Goal: Task Accomplishment & Management: Complete application form

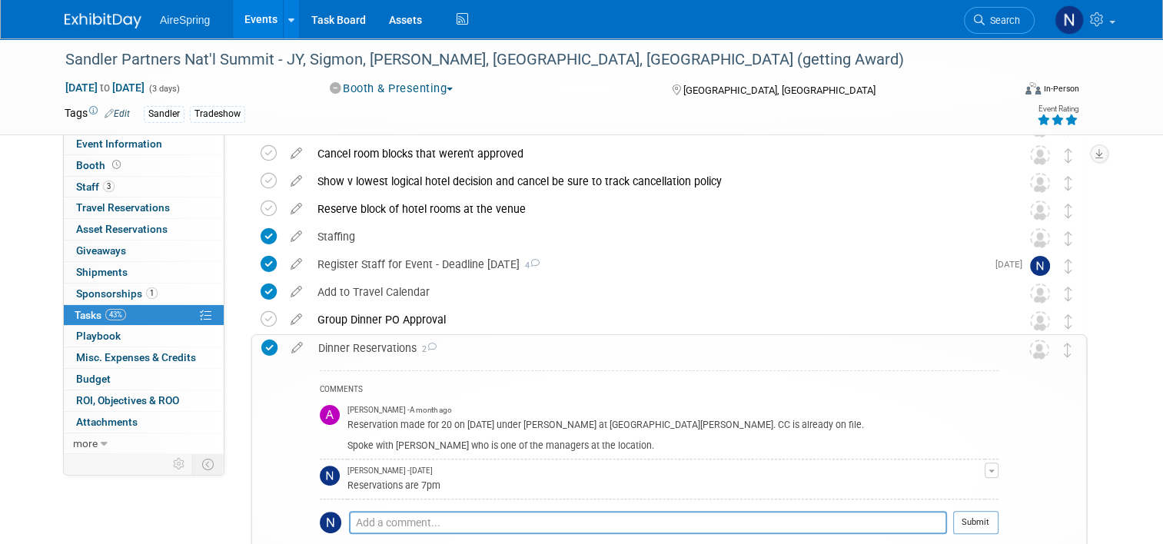
scroll to position [308, 0]
click at [253, 12] on link "Events" at bounding box center [261, 19] width 56 height 38
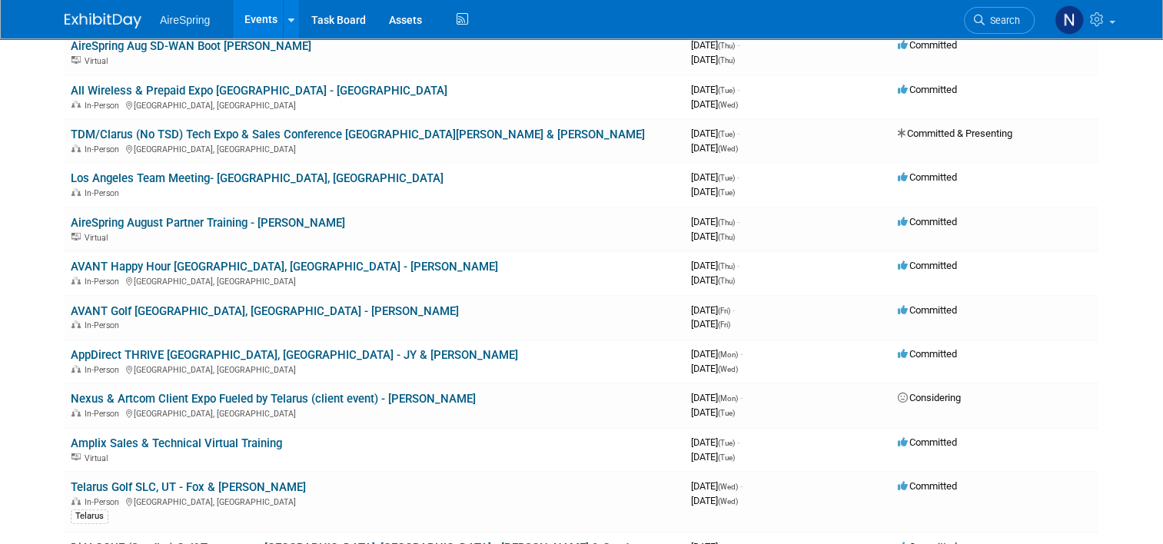
scroll to position [231, 0]
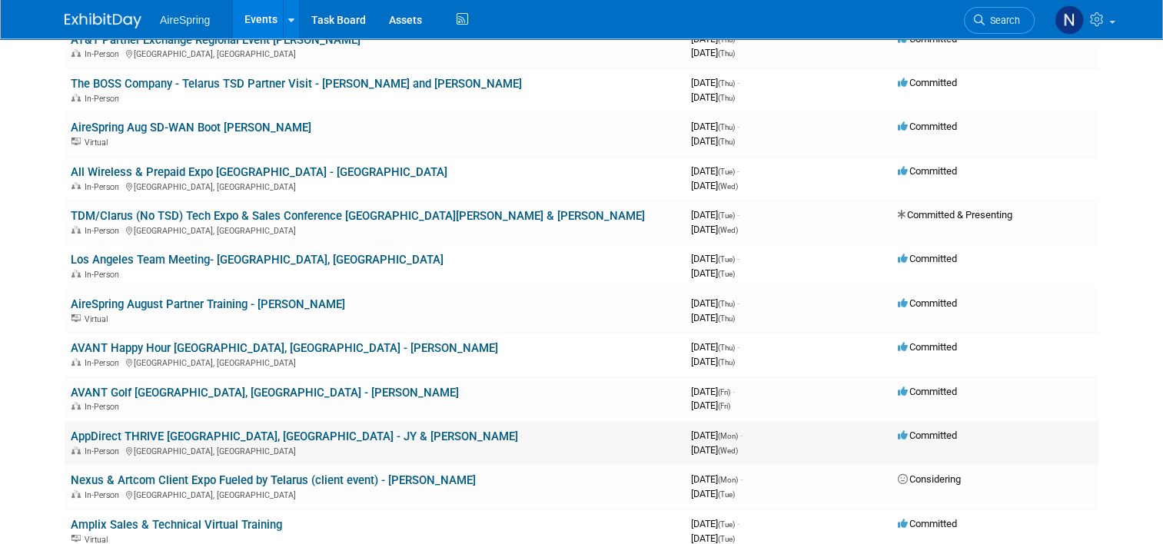
click at [249, 424] on td "AppDirect THRIVE [GEOGRAPHIC_DATA], [GEOGRAPHIC_DATA] - JY & [PERSON_NAME] In-P…" at bounding box center [375, 443] width 621 height 44
click at [250, 431] on link "AppDirect THRIVE [GEOGRAPHIC_DATA], [GEOGRAPHIC_DATA] - JY & [PERSON_NAME]" at bounding box center [295, 437] width 448 height 14
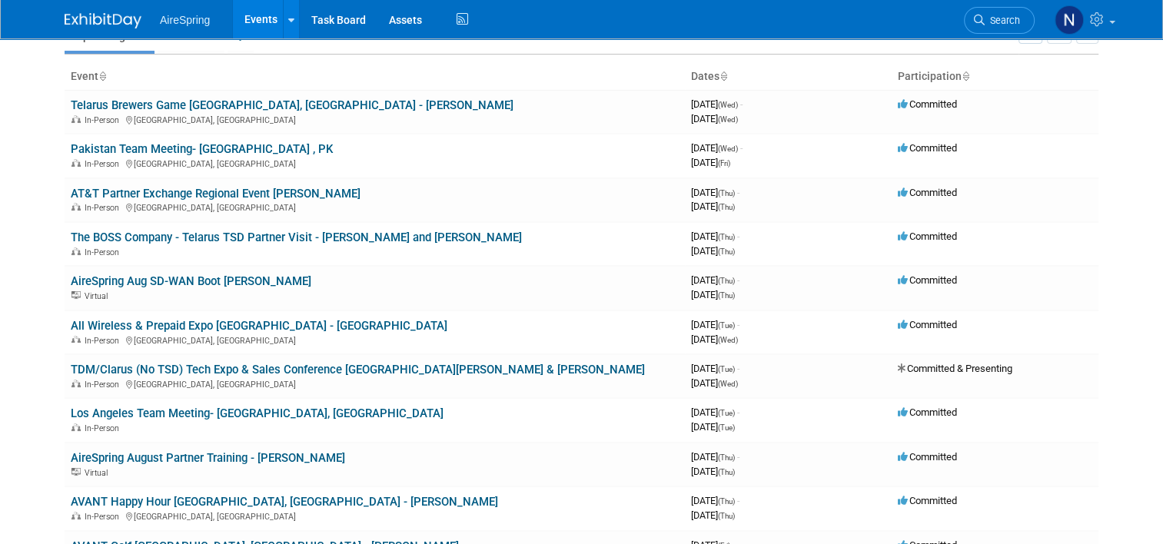
scroll to position [0, 0]
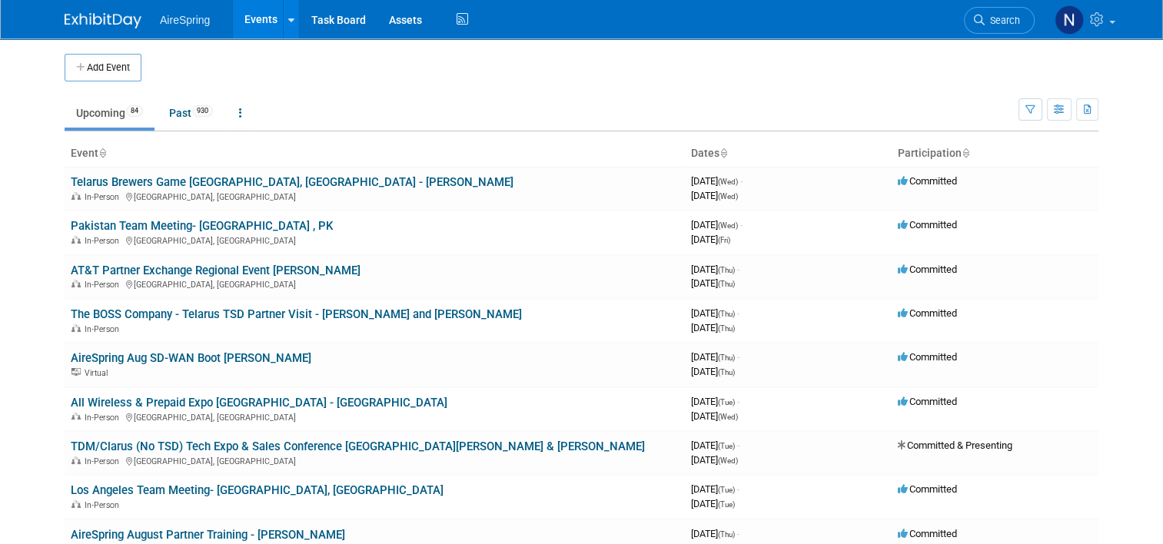
click at [108, 72] on button "Add Event" at bounding box center [103, 68] width 77 height 28
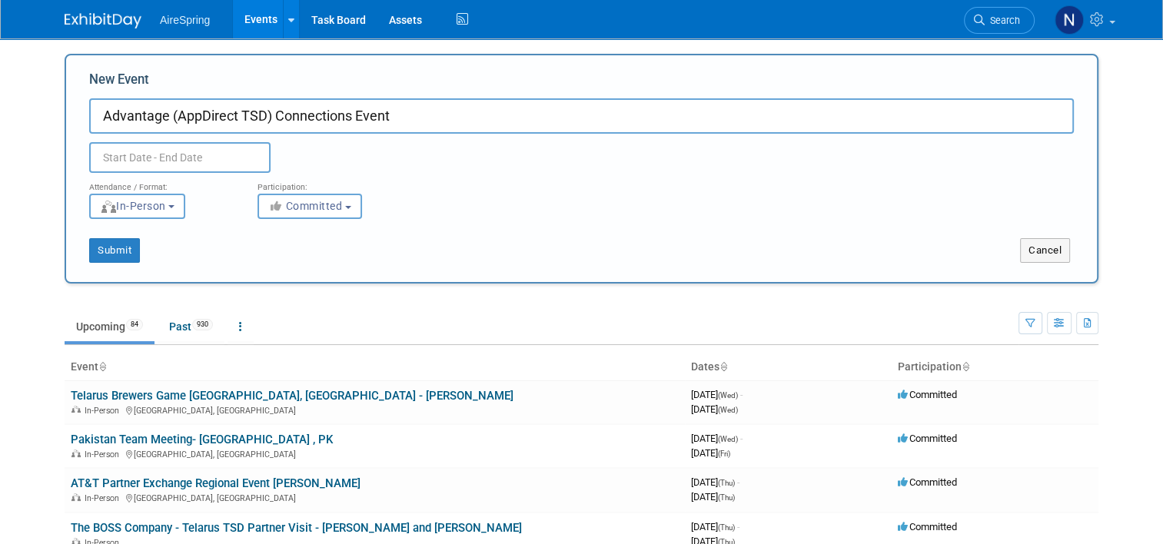
type input "Advantage (AppDirect TSD) Connections Event"
click at [203, 160] on input "text" at bounding box center [179, 157] width 181 height 31
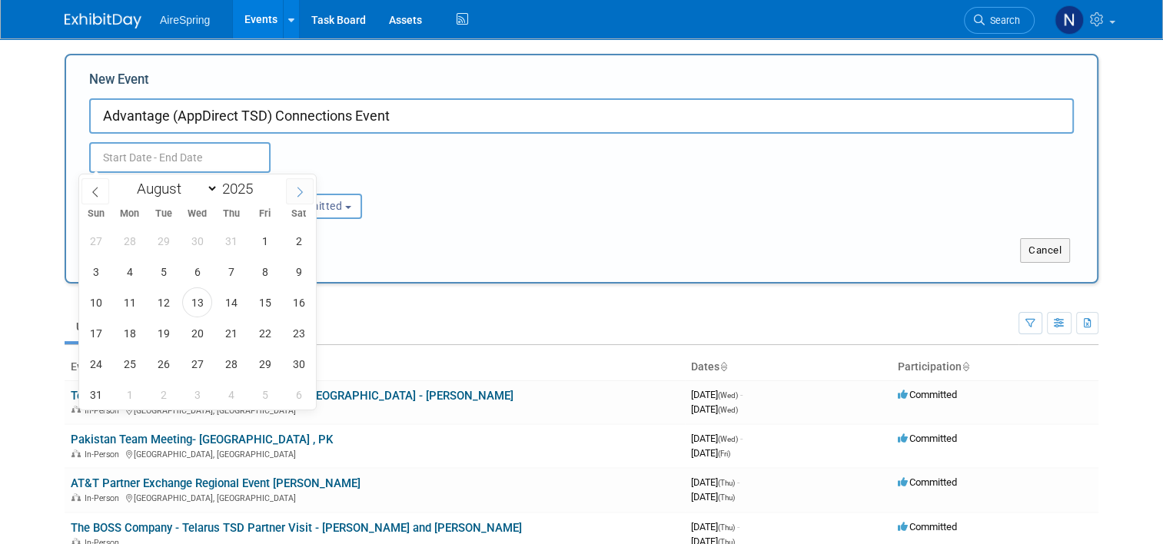
click at [292, 193] on span at bounding box center [300, 191] width 28 height 26
select select "10"
click at [120, 295] on span "10" at bounding box center [130, 303] width 30 height 30
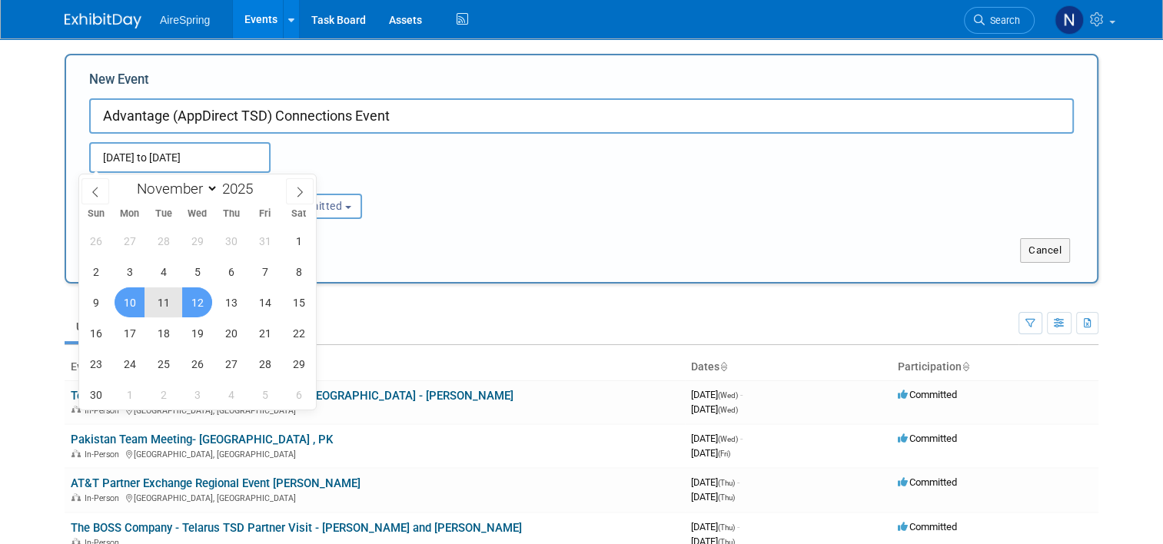
click at [204, 304] on span "12" at bounding box center [197, 303] width 30 height 30
type input "Nov 10, 2025 to Nov 12, 2025"
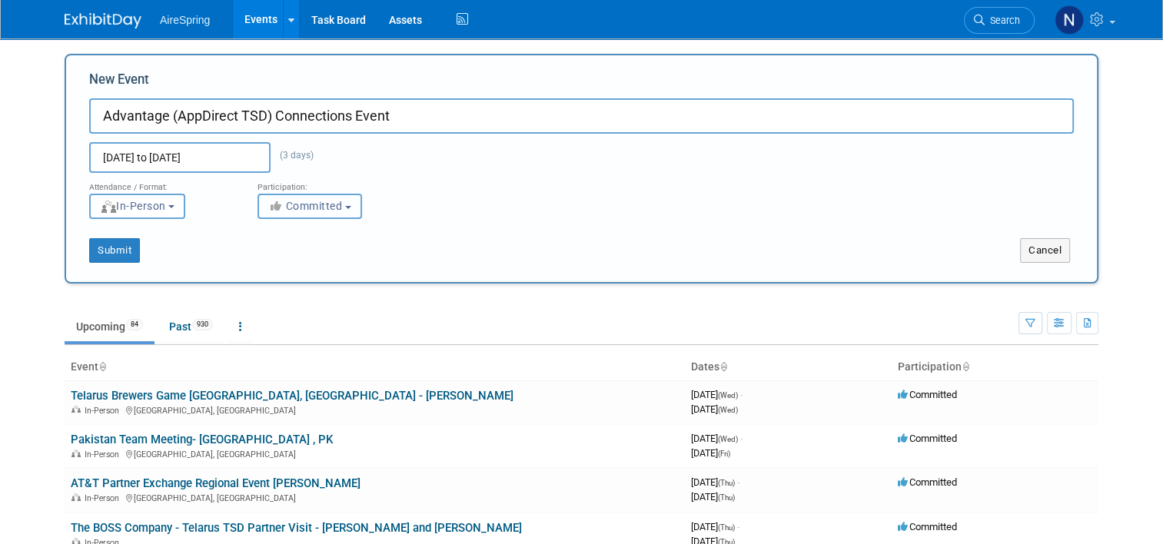
click at [314, 211] on span "Committed" at bounding box center [305, 206] width 75 height 12
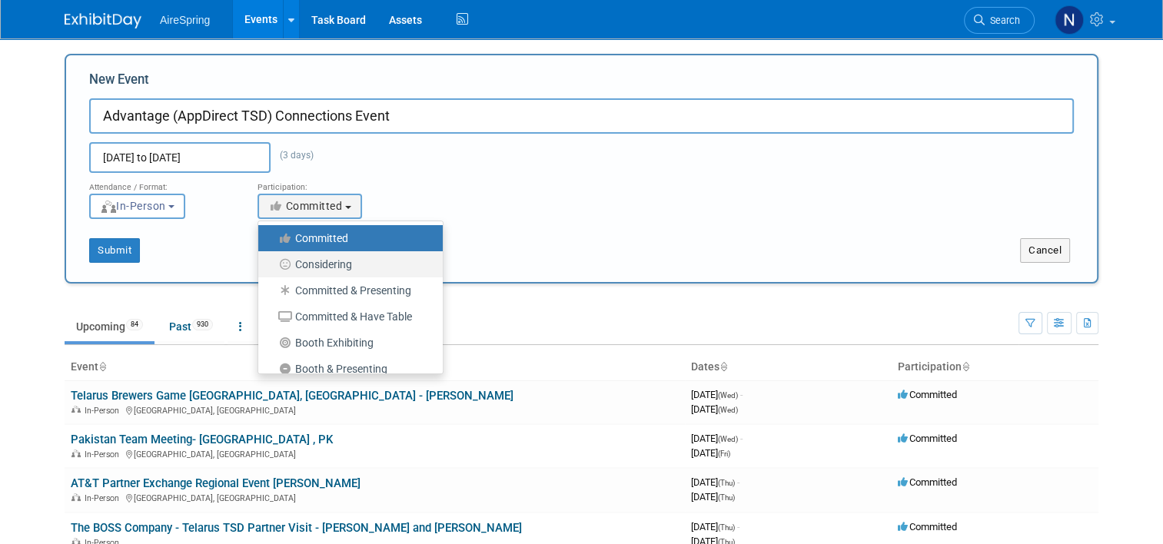
click at [314, 262] on label "Considering" at bounding box center [346, 265] width 161 height 20
click at [272, 262] on input "Considering" at bounding box center [267, 265] width 10 height 10
select select "2"
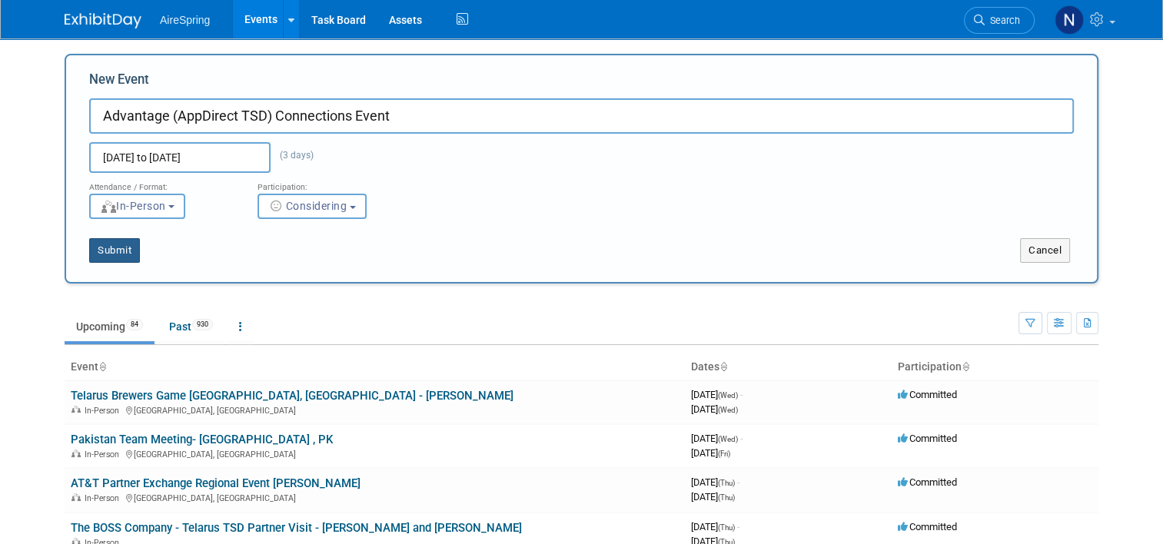
click at [105, 252] on button "Submit" at bounding box center [114, 250] width 51 height 25
type input "Advantage (AppDirect TSD) Connections Event"
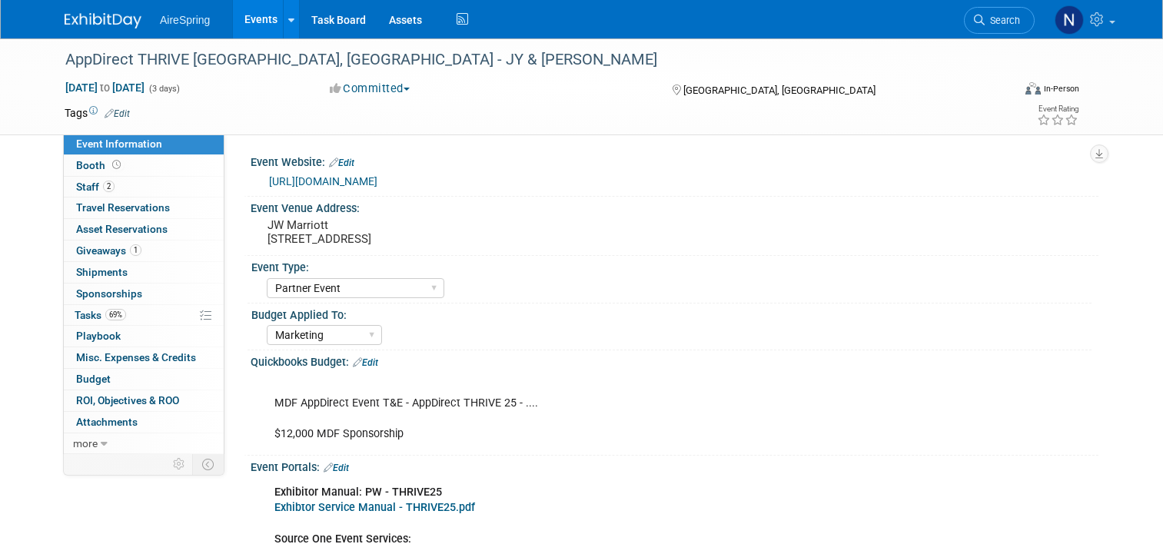
select select "Partner Event"
select select "Marketing"
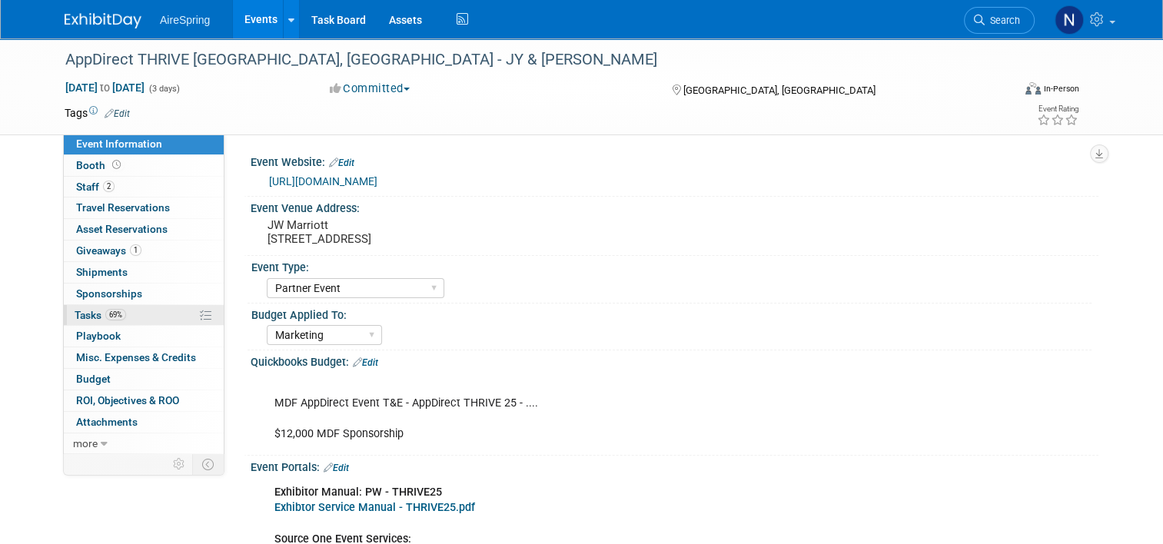
click at [91, 315] on span "Tasks 69%" at bounding box center [101, 315] width 52 height 12
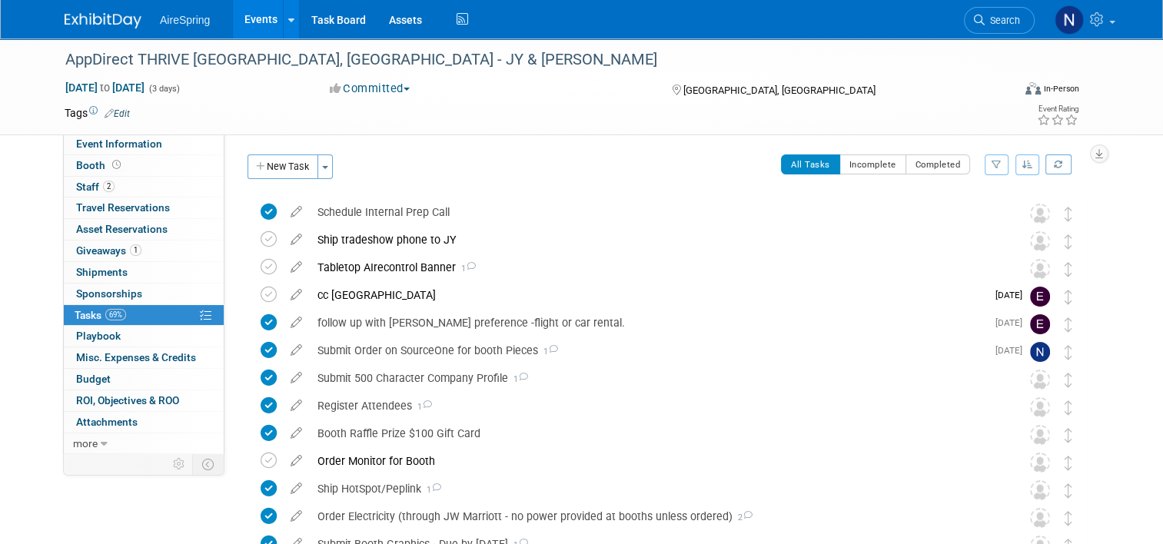
click at [544, 158] on div "All Tasks Incomplete Completed Filter by Assignee -- Select Assignee -- All una…" at bounding box center [714, 171] width 746 height 32
click at [575, 271] on div "Tabletop AIrecontrol Banner 1" at bounding box center [655, 268] width 690 height 26
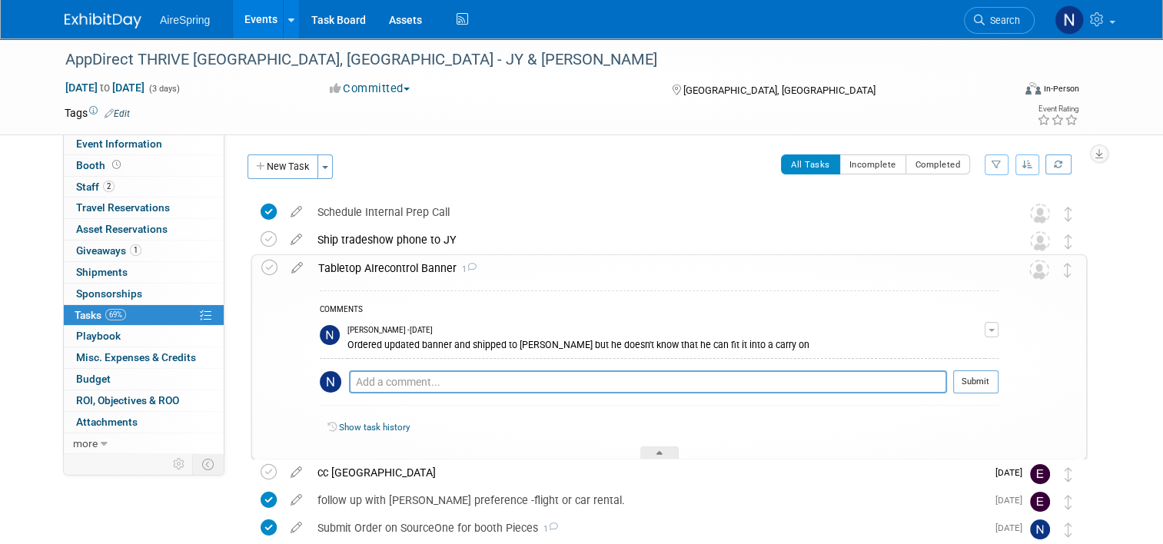
click at [575, 271] on div "Tabletop AIrecontrol Banner 1" at bounding box center [655, 268] width 688 height 26
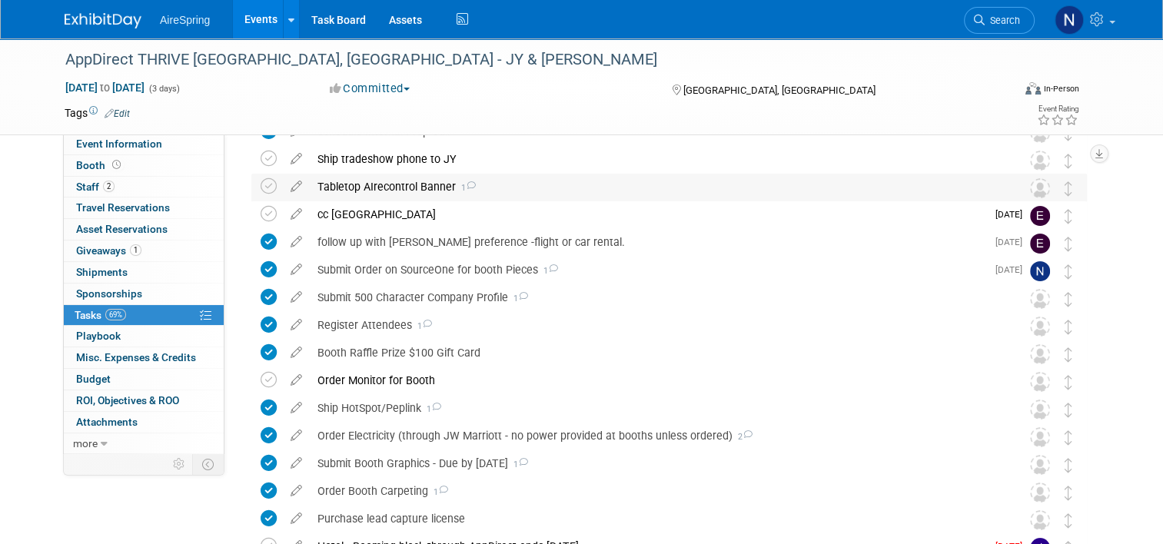
scroll to position [191, 0]
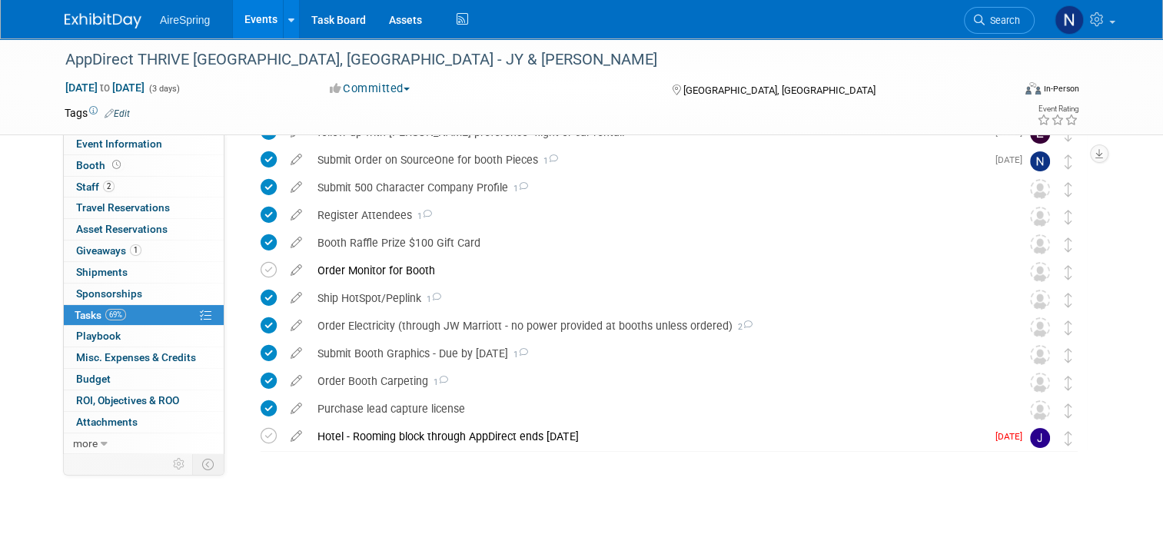
click at [575, 273] on div "Order Monitor for Booth" at bounding box center [655, 271] width 690 height 26
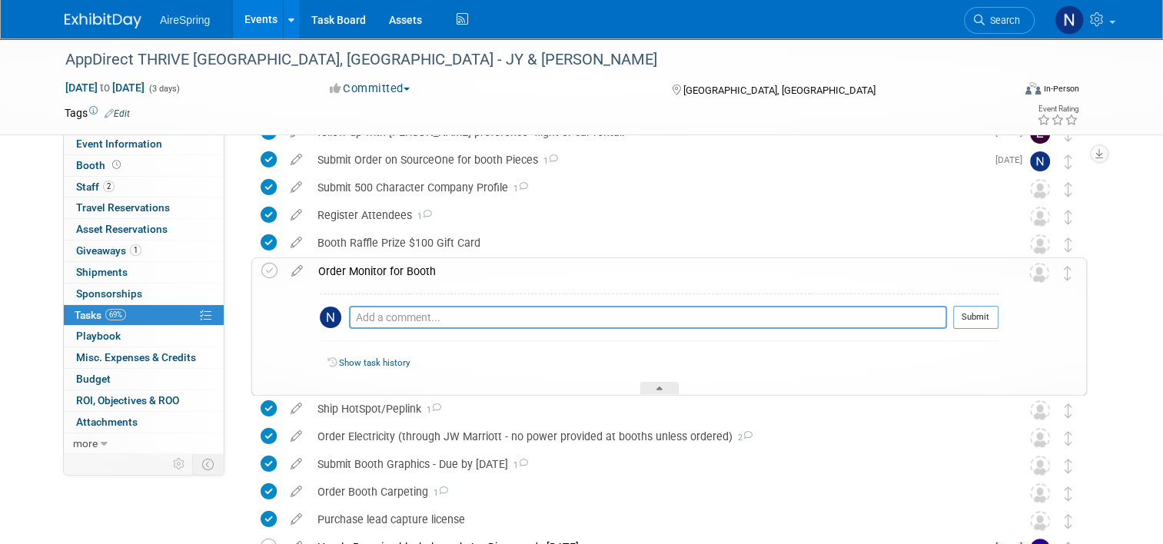
click at [575, 273] on div "Order Monitor for Booth" at bounding box center [655, 271] width 688 height 26
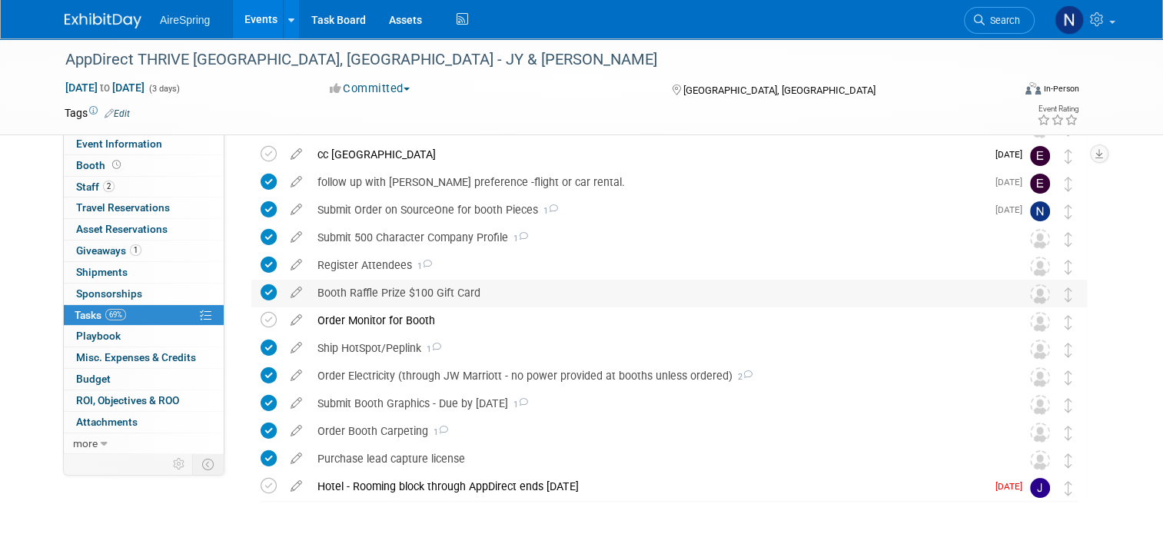
scroll to position [114, 0]
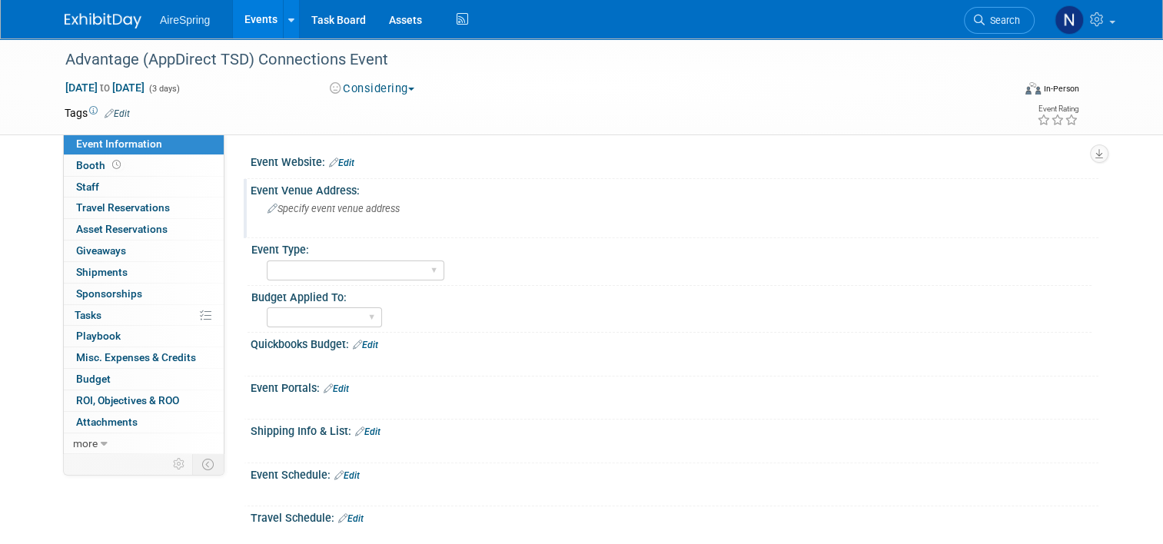
click at [359, 205] on span "Specify event venue address" at bounding box center [334, 209] width 132 height 12
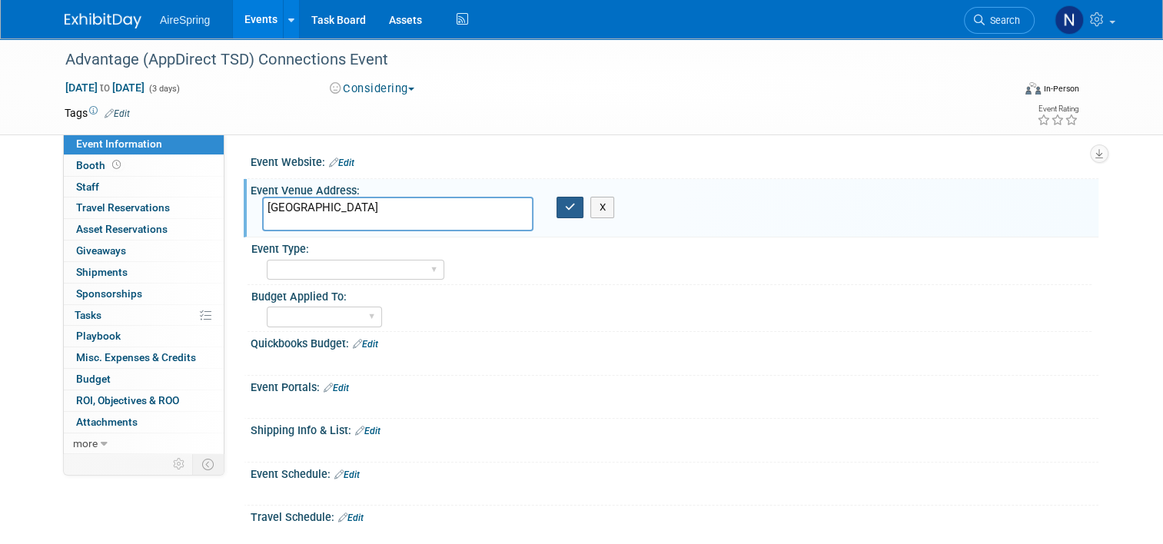
type textarea "MGM Grand Las Vegas"
click at [561, 212] on button "button" at bounding box center [571, 208] width 28 height 22
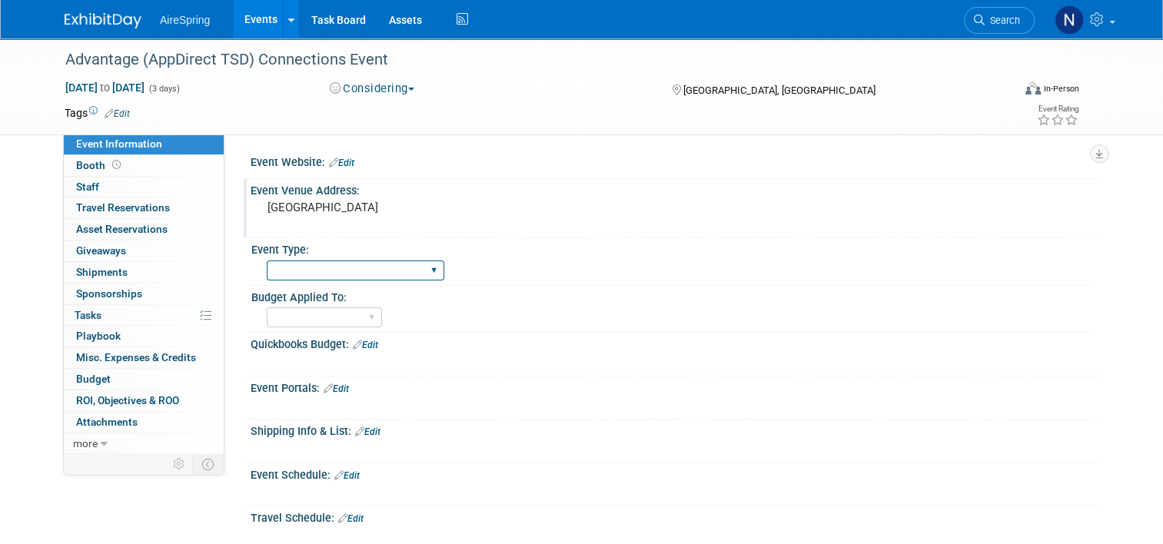
click at [386, 271] on select "AireSpring Event AireSpring Internal Partner Event Training Tradeshow - Exhibit…" at bounding box center [356, 271] width 178 height 21
click at [511, 160] on div "Event Website: Edit" at bounding box center [675, 161] width 848 height 20
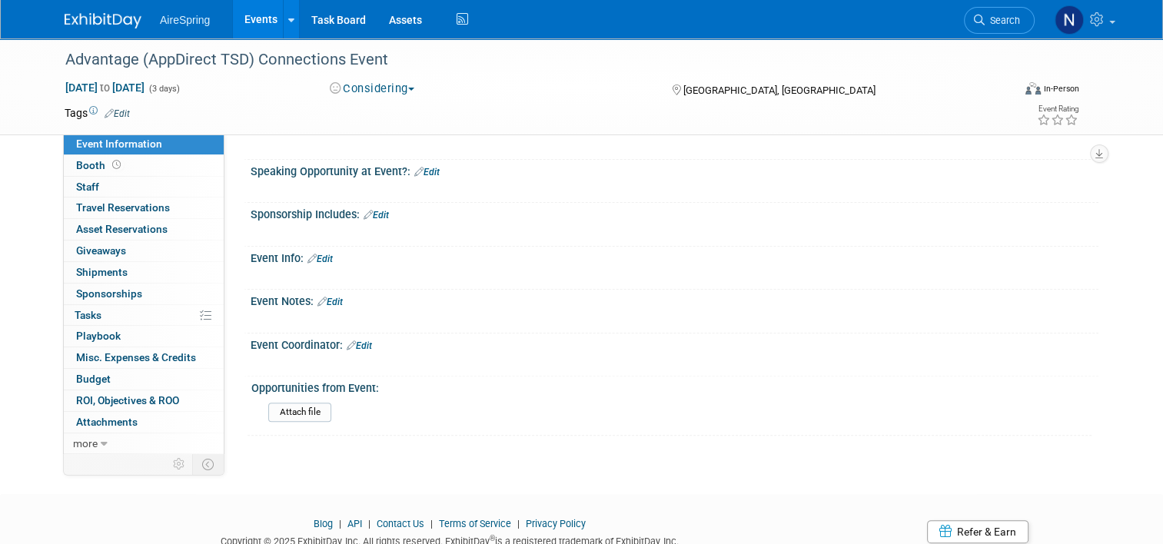
scroll to position [364, 0]
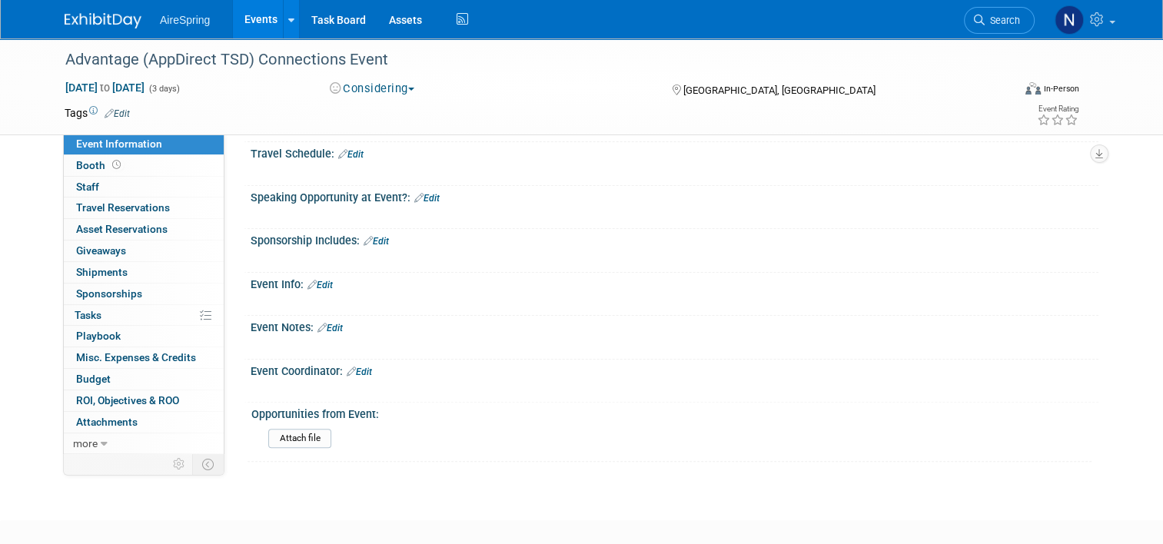
click at [328, 285] on div "Event Info: Edit" at bounding box center [675, 283] width 848 height 20
click at [314, 280] on link "Edit" at bounding box center [320, 285] width 25 height 11
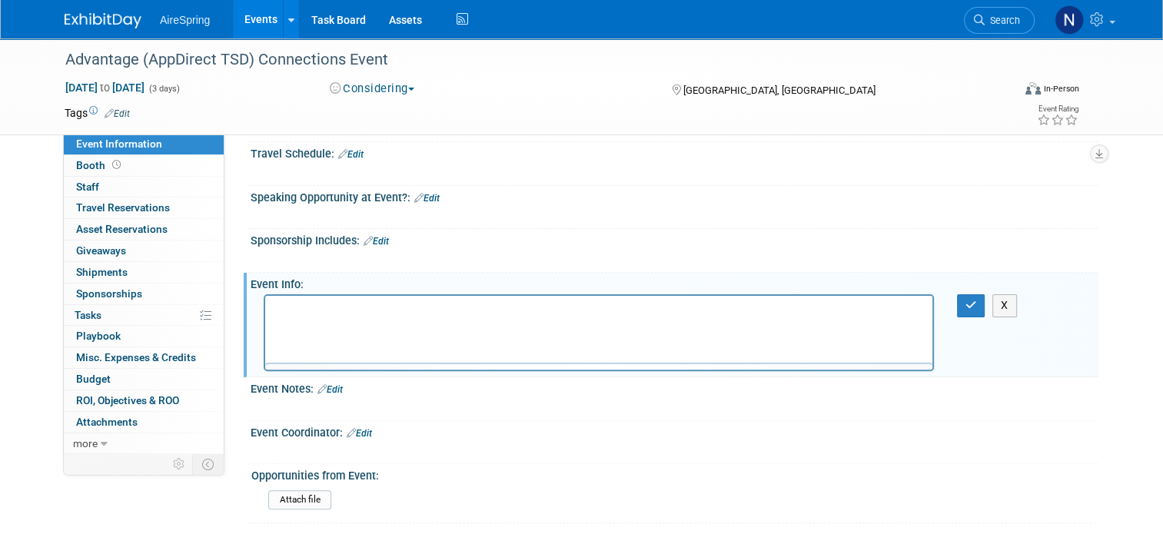
scroll to position [0, 0]
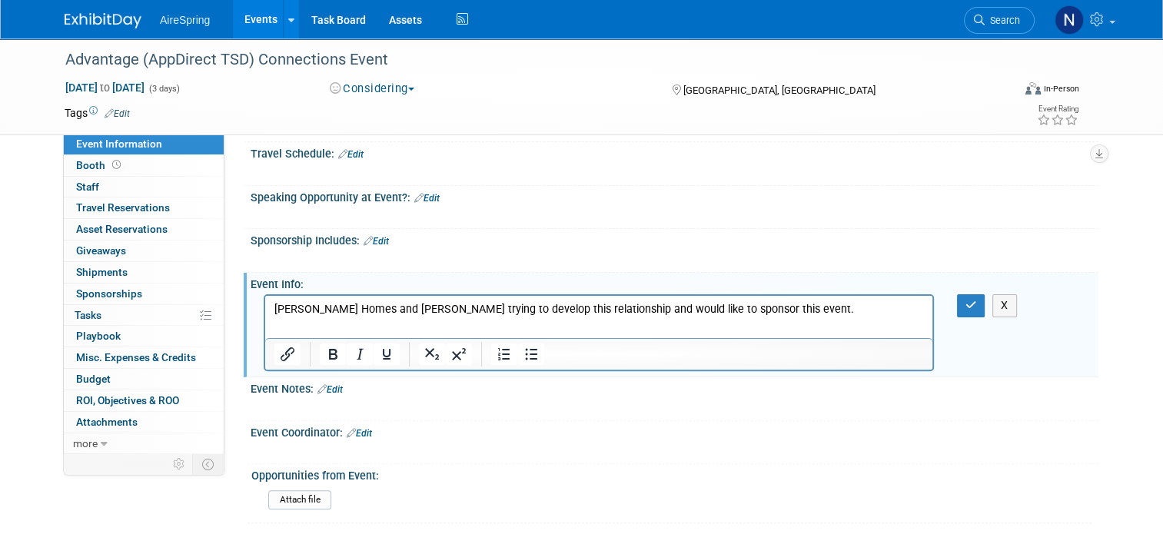
click at [975, 291] on div "X" at bounding box center [672, 295] width 829 height 8
click at [975, 304] on icon "button" at bounding box center [972, 305] width 12 height 11
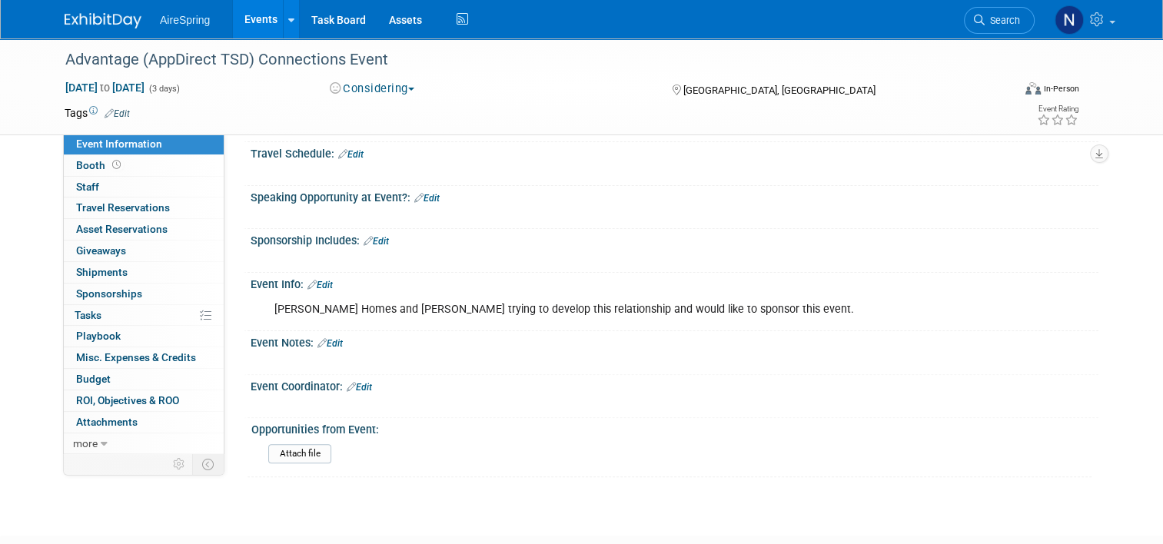
click at [372, 241] on link "Edit" at bounding box center [376, 241] width 25 height 11
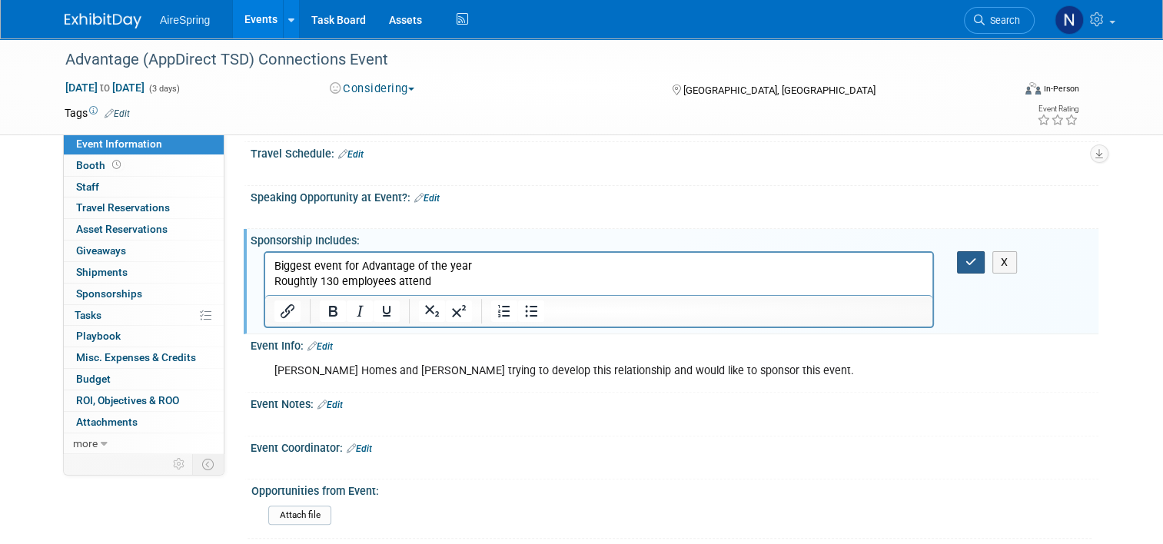
click at [975, 257] on icon "button" at bounding box center [972, 262] width 12 height 11
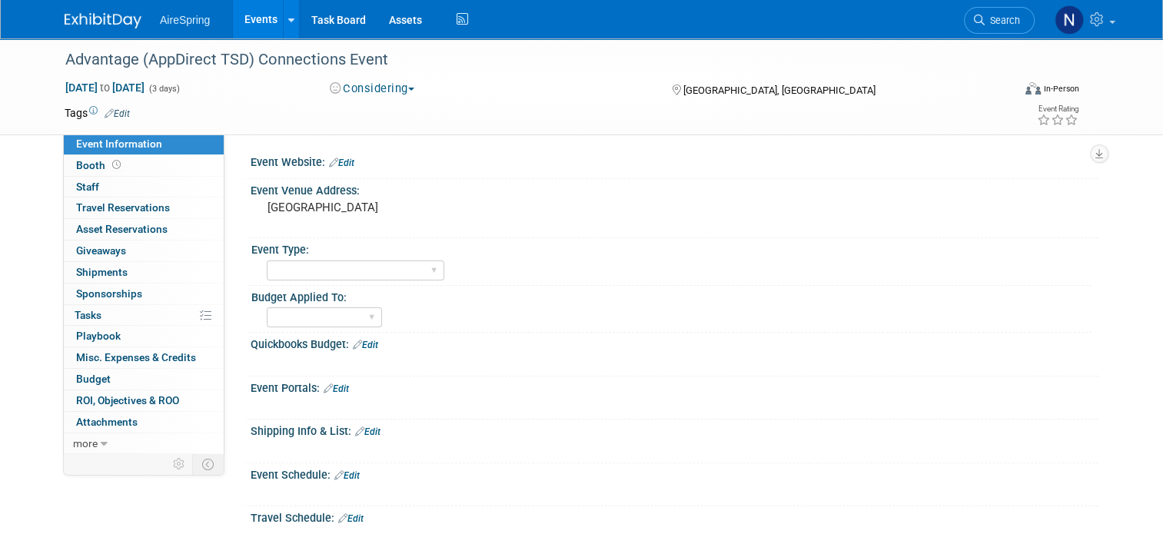
click at [341, 229] on div "MGM Grand Las Vegas" at bounding box center [427, 214] width 331 height 35
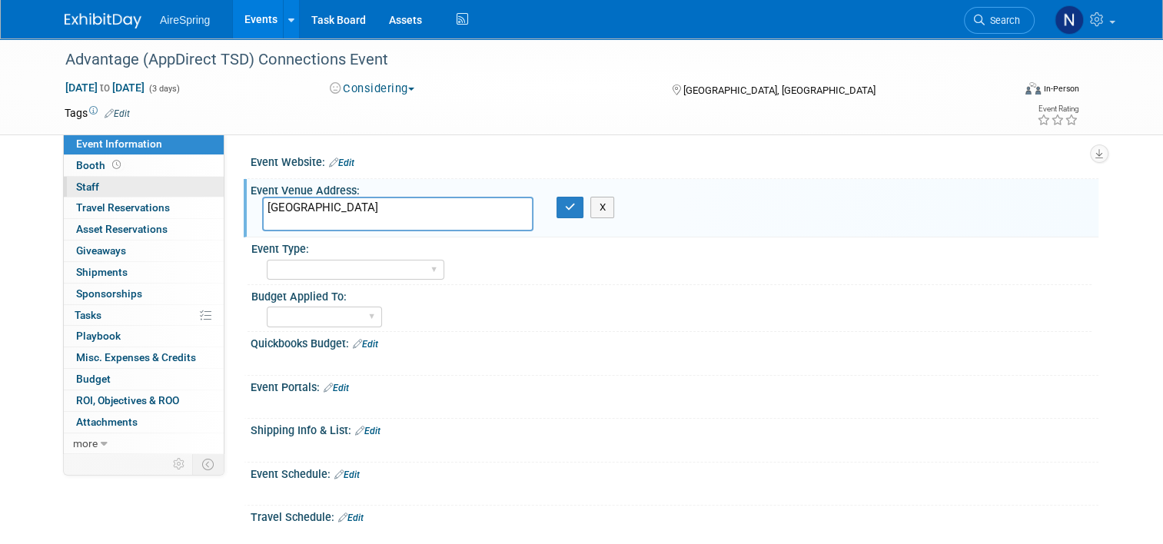
drag, startPoint x: 351, startPoint y: 207, endPoint x: 178, endPoint y: 193, distance: 172.8
click at [178, 193] on div "Event Information Event Info Booth Booth 0 Staff 0 Staff 0 Travel Reservations …" at bounding box center [581, 455] width 1057 height 834
drag, startPoint x: 341, startPoint y: 223, endPoint x: 194, endPoint y: 215, distance: 147.9
click at [194, 215] on div "Event Information Event Info Booth Booth 0 Staff 0 Staff 0 Travel Reservations …" at bounding box center [581, 455] width 1057 height 834
paste textarea "3770 S Las Vegas Blvd, Las Vegas, NV 89109"
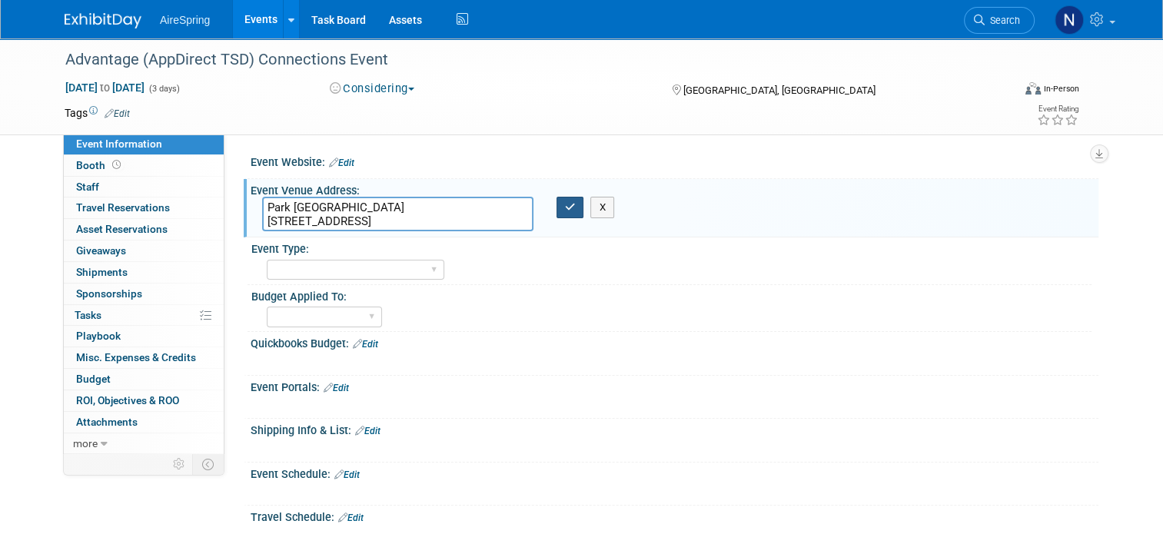
type textarea "Park MGM Las Vegas 3770 S Las Vegas Blvd, Las Vegas, NV 89109"
click at [575, 209] on button "button" at bounding box center [571, 208] width 28 height 22
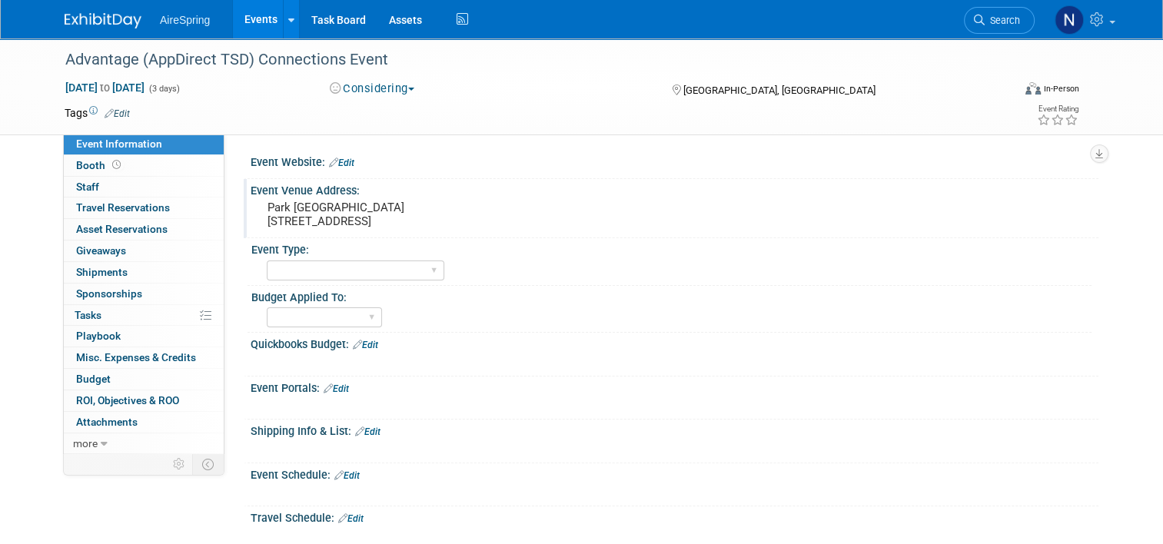
click at [252, 9] on link "Events" at bounding box center [261, 19] width 56 height 38
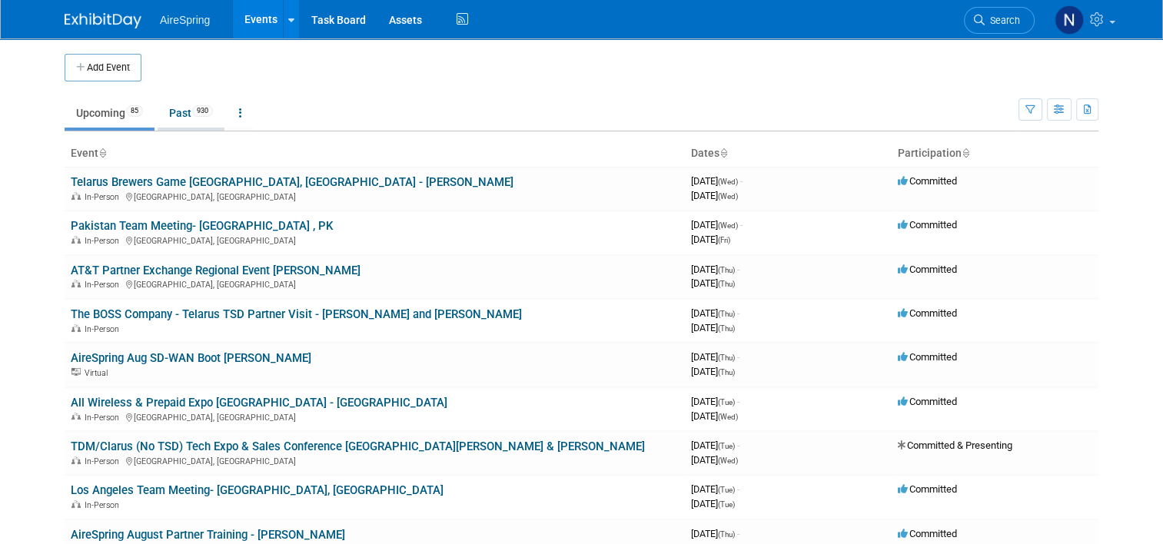
click at [188, 115] on link "Past 930" at bounding box center [191, 112] width 67 height 29
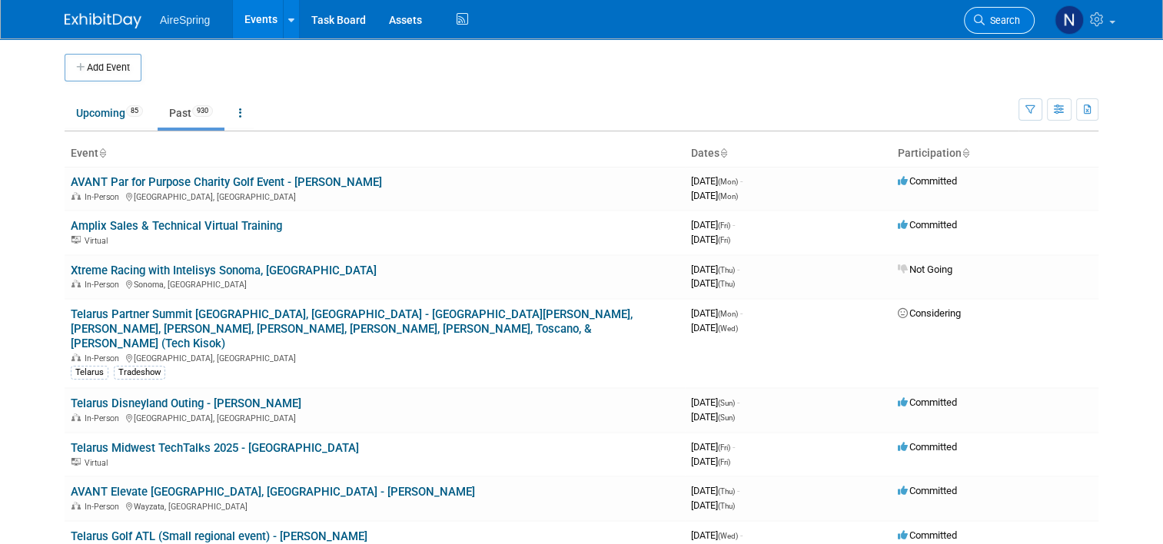
click at [1029, 9] on link "Search" at bounding box center [999, 20] width 71 height 27
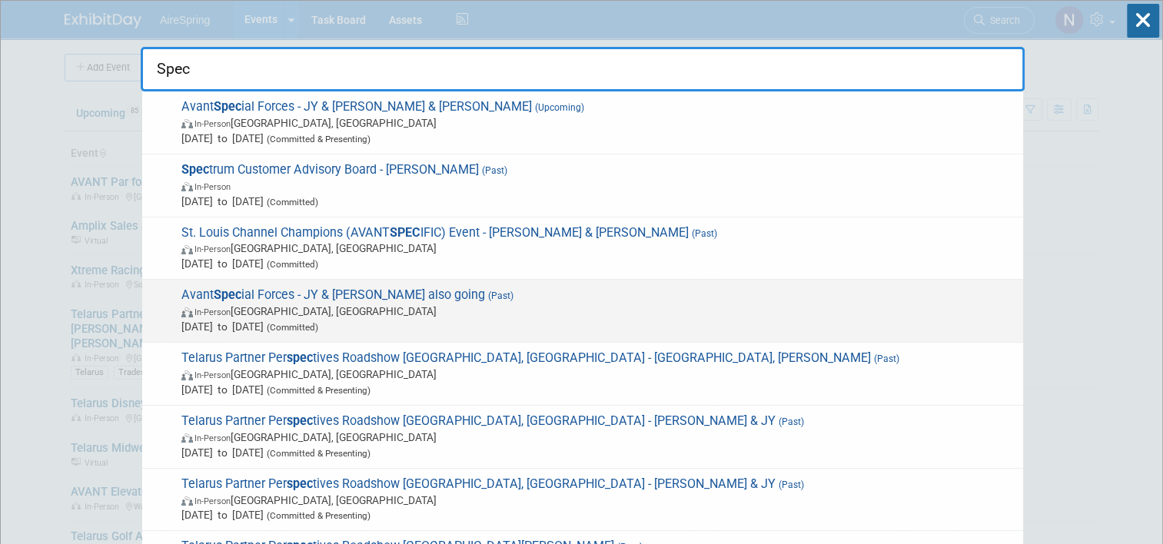
type input "Spec"
click at [403, 304] on span "In-Person Phoenix, AZ" at bounding box center [598, 311] width 834 height 15
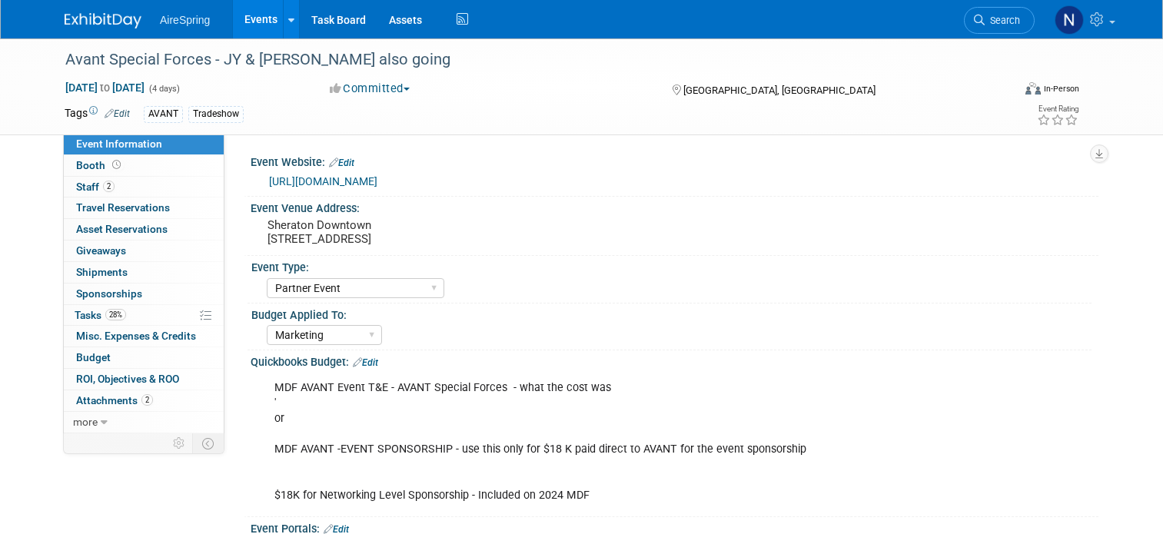
select select "Partner Event"
select select "Marketing"
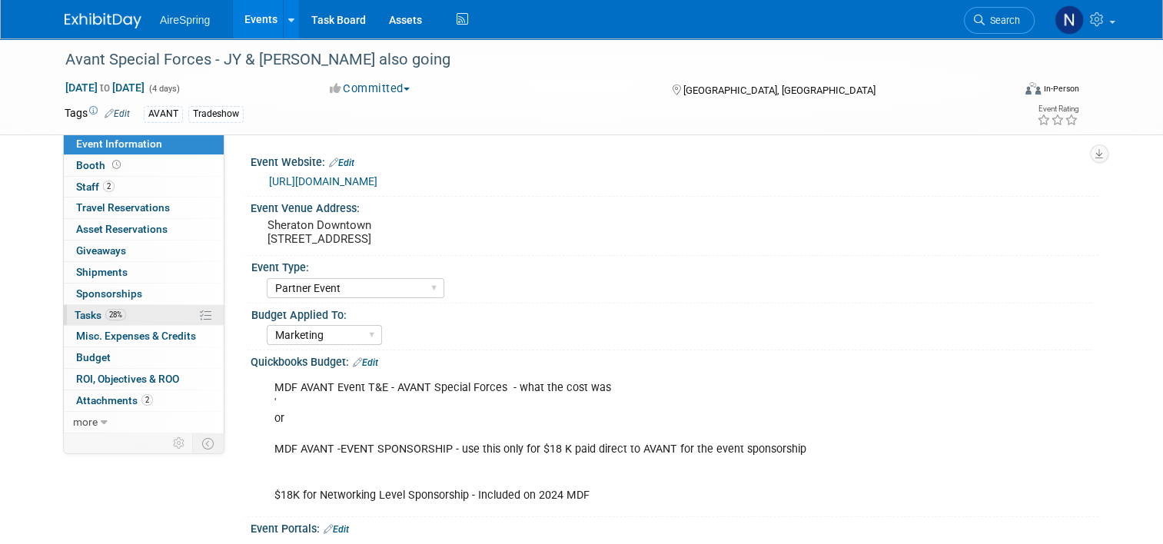
click at [139, 305] on link "28% Tasks 28%" at bounding box center [144, 315] width 160 height 21
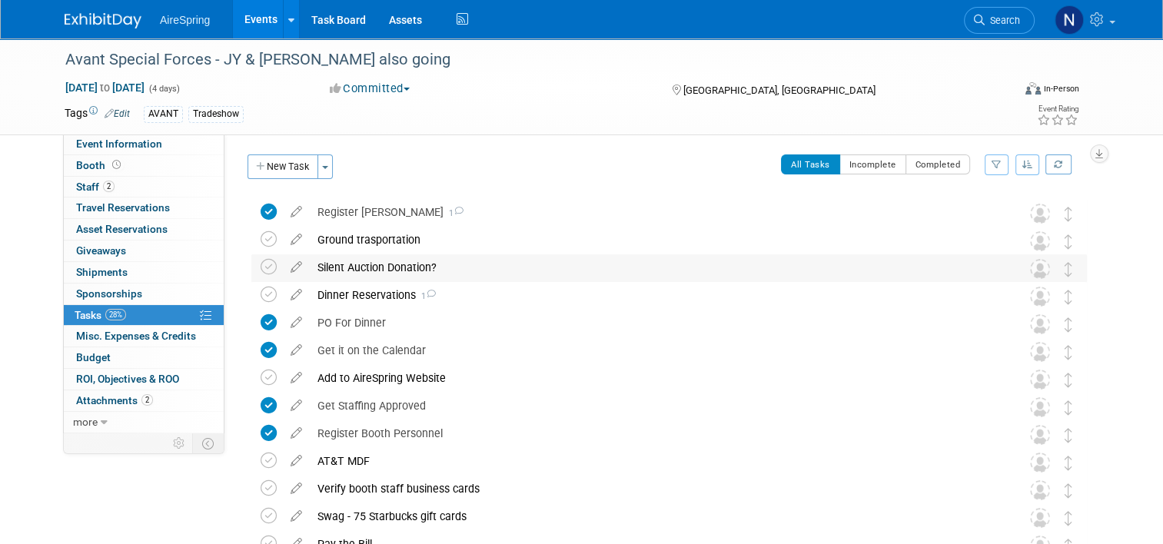
click at [358, 265] on div "Silent Auction Donation?" at bounding box center [655, 268] width 690 height 26
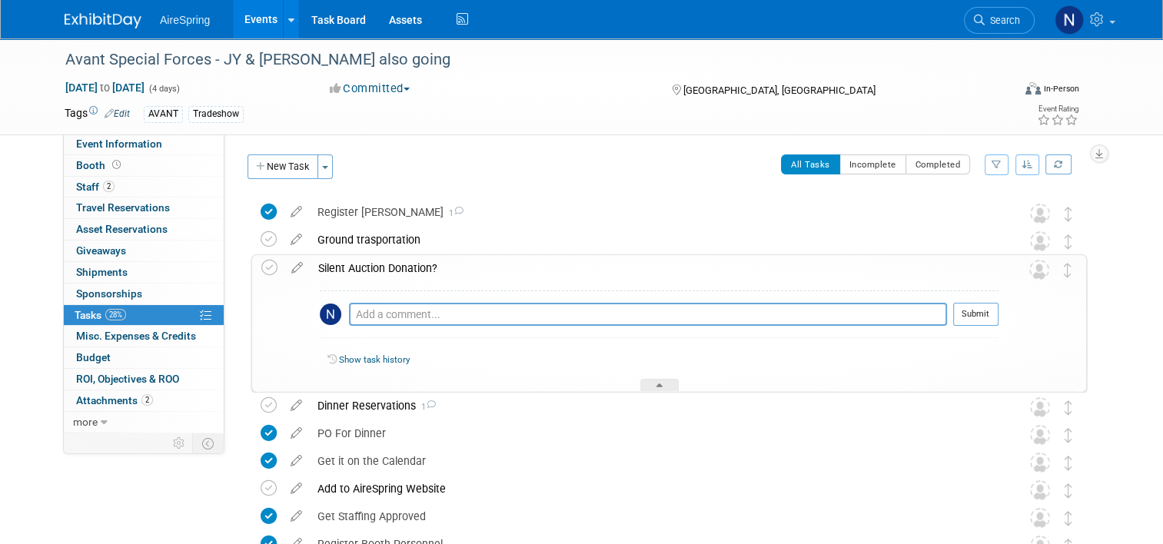
click at [358, 265] on div "Silent Auction Donation?" at bounding box center [655, 268] width 688 height 26
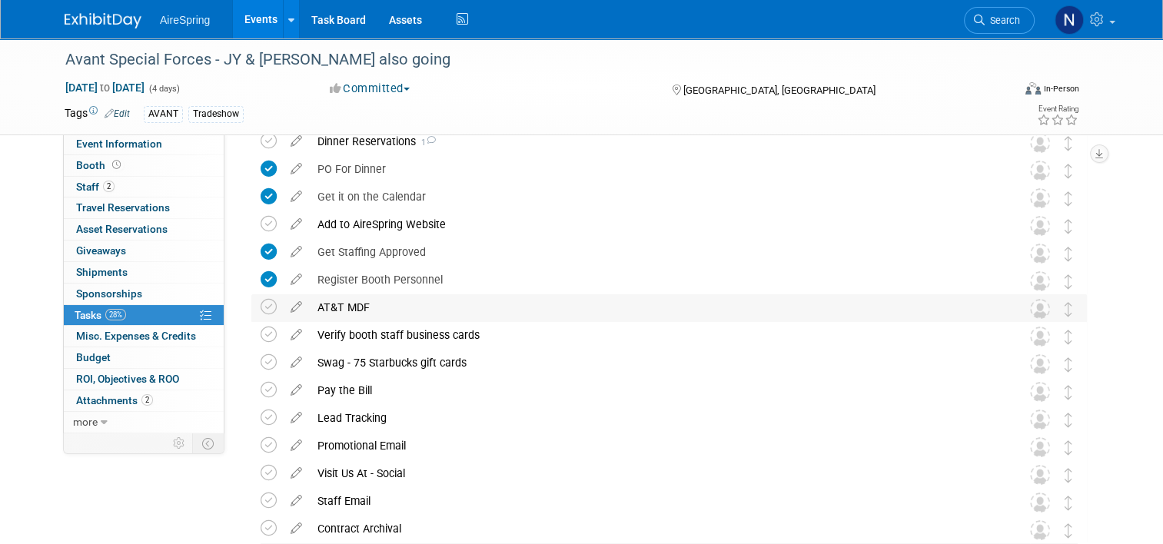
scroll to position [231, 0]
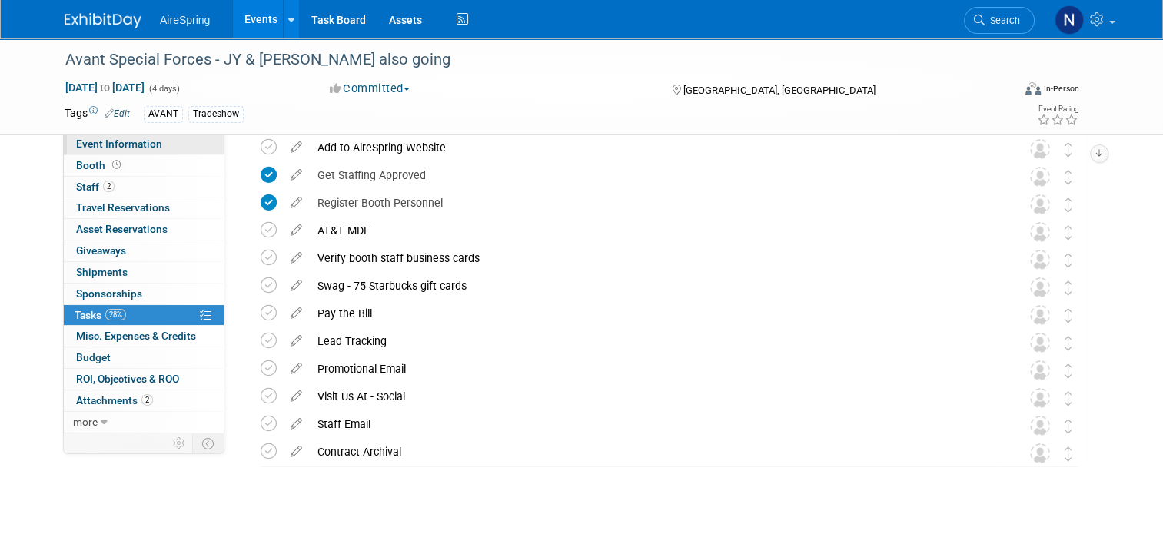
click at [88, 139] on span "Event Information" at bounding box center [119, 144] width 86 height 12
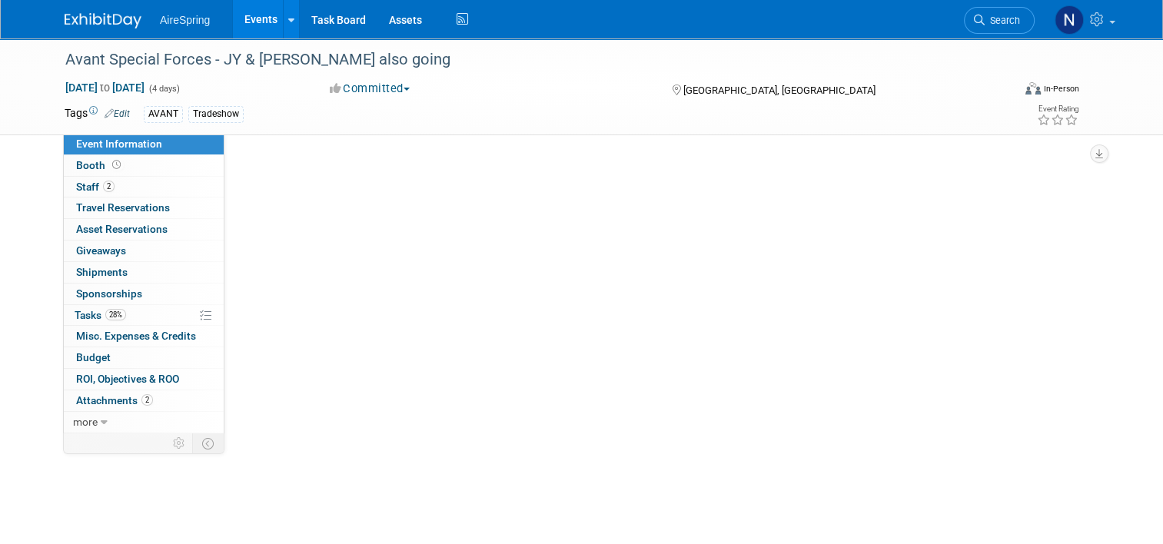
scroll to position [0, 0]
select select "Partner Event"
select select "Marketing"
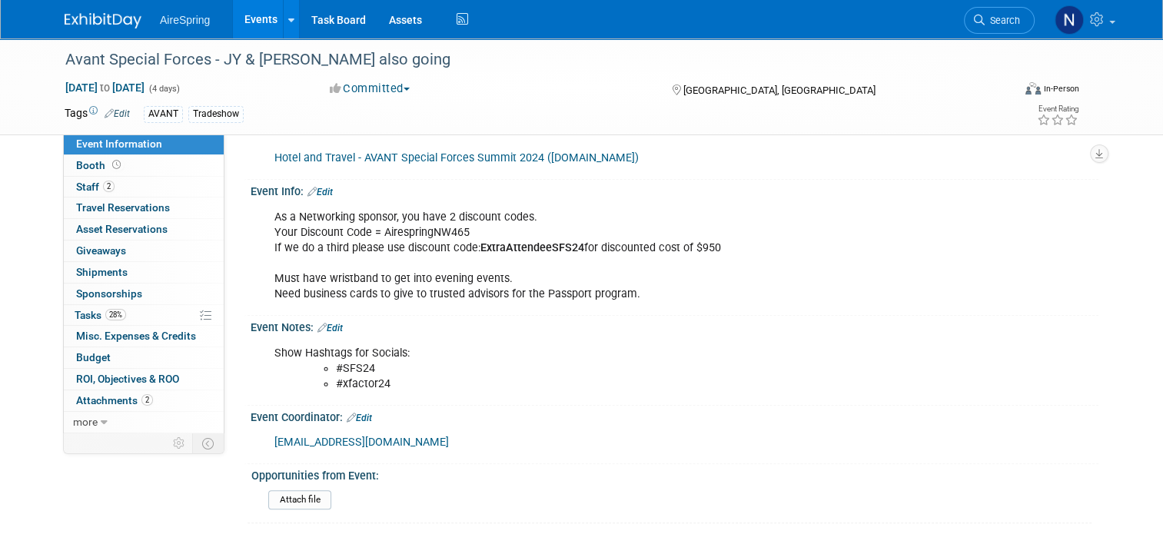
scroll to position [1558, 0]
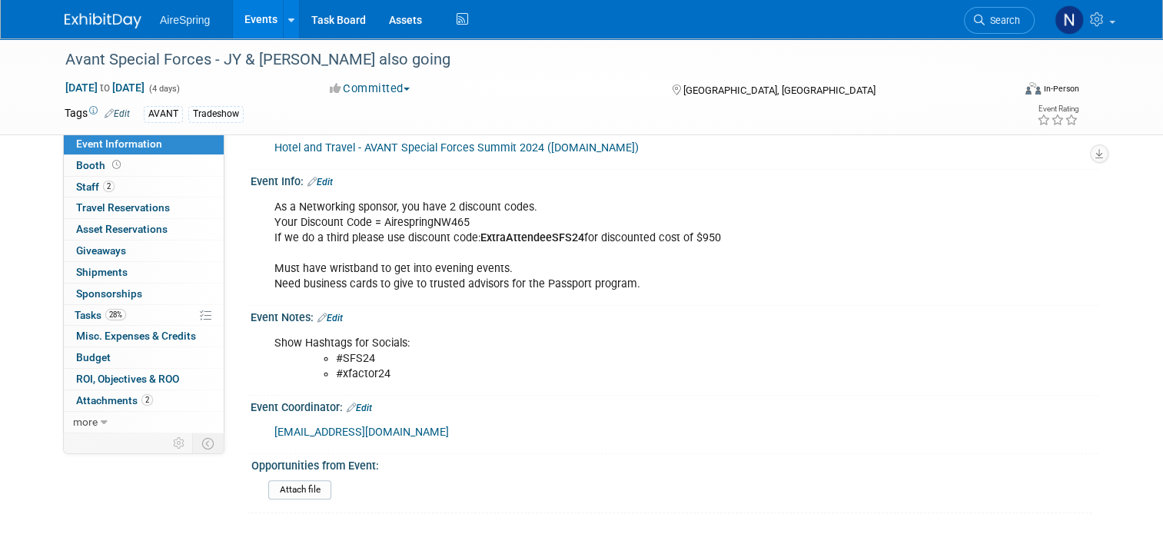
click at [258, 28] on link "Events" at bounding box center [261, 19] width 56 height 38
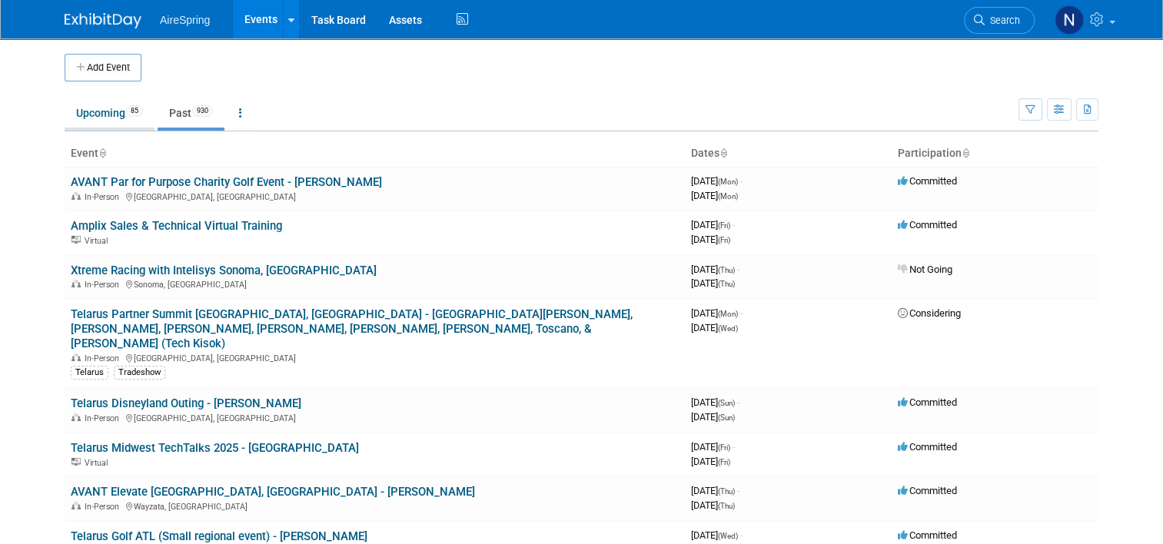
click at [108, 123] on link "Upcoming 85" at bounding box center [110, 112] width 90 height 29
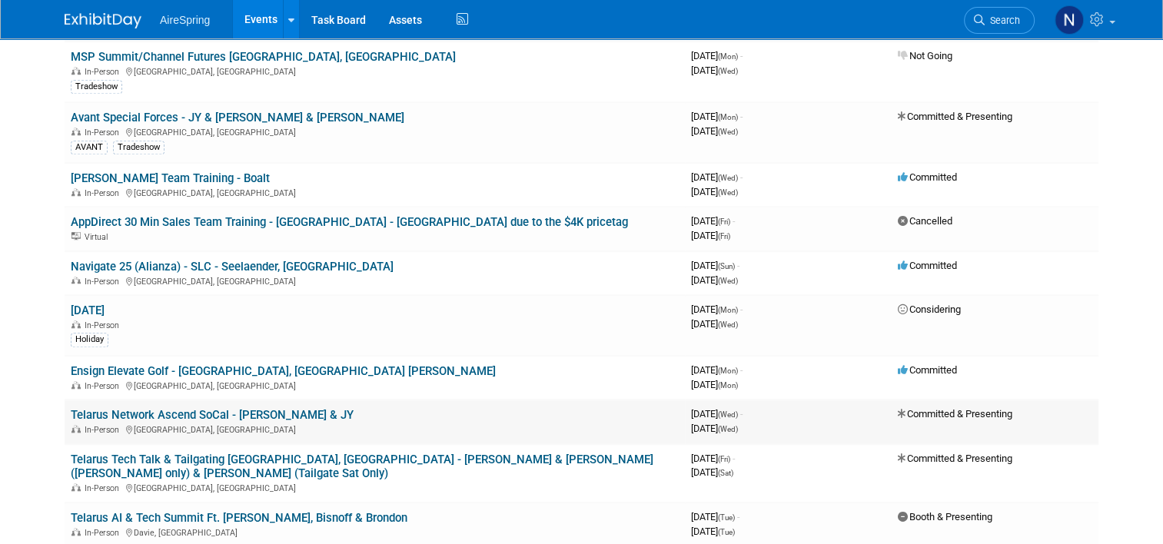
scroll to position [1461, 0]
